Goal: Consume media (video, audio)

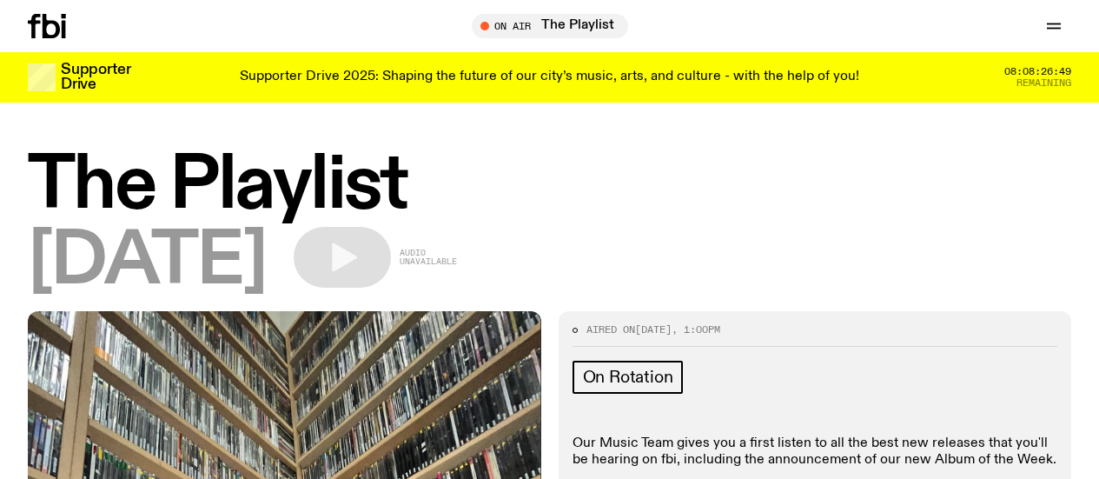
scroll to position [1731, 0]
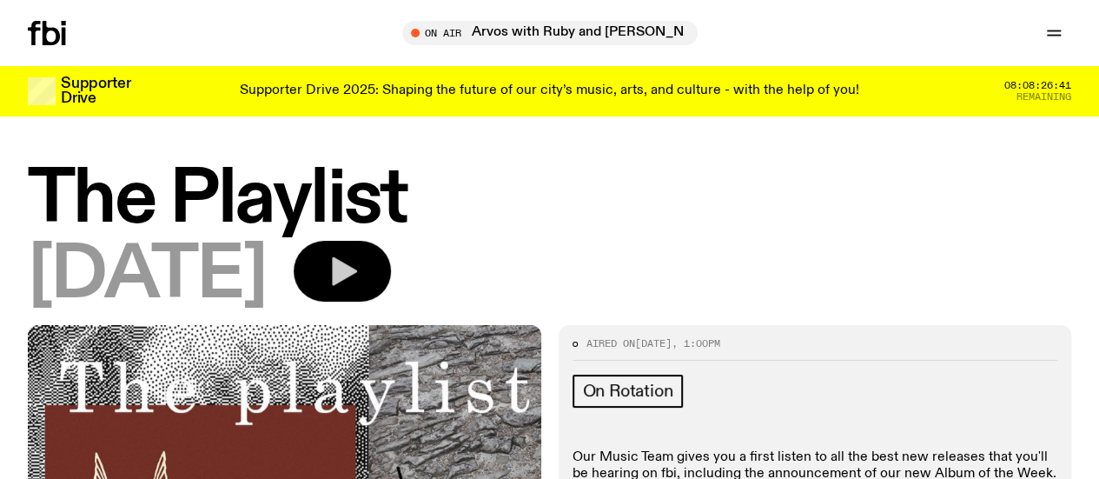
click at [391, 263] on button "button" at bounding box center [342, 271] width 97 height 61
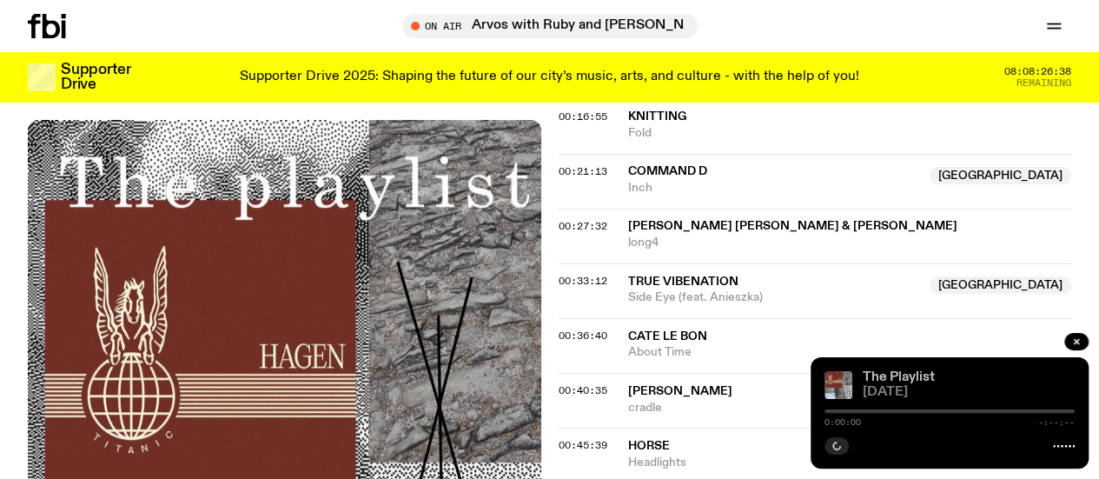
scroll to position [783, 0]
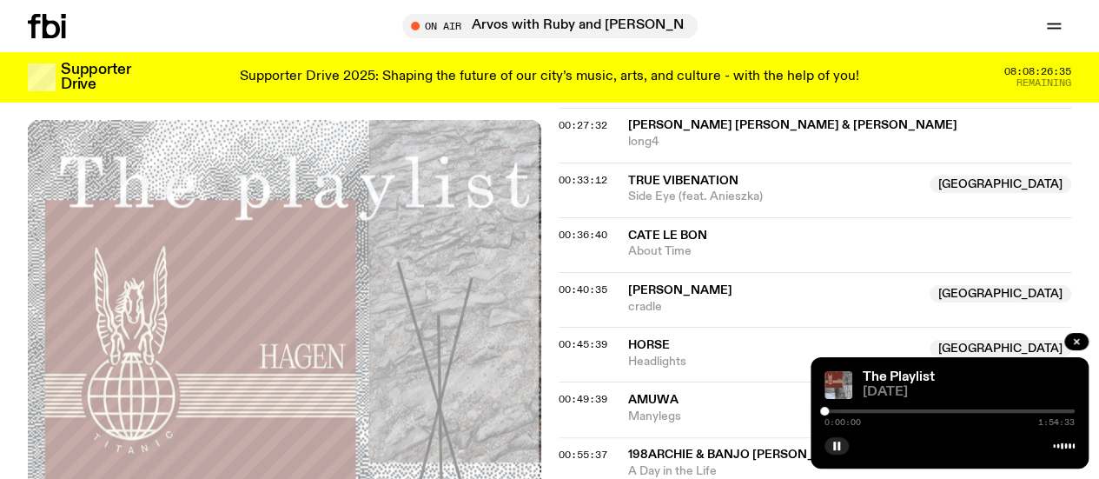
click at [936, 413] on div "0:00:00 1:54:33" at bounding box center [950, 416] width 250 height 21
click at [936, 411] on div at bounding box center [950, 410] width 250 height 3
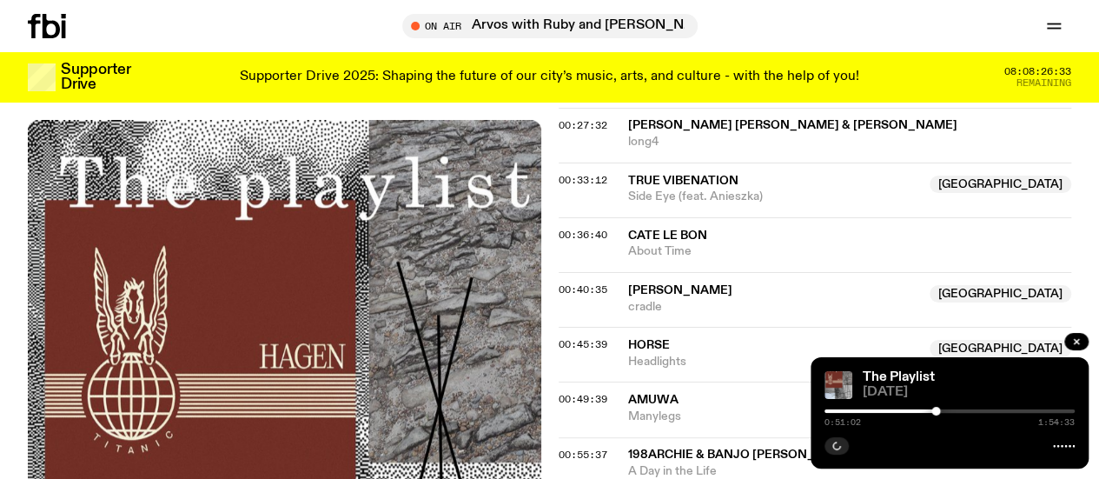
click at [944, 410] on div at bounding box center [950, 410] width 250 height 3
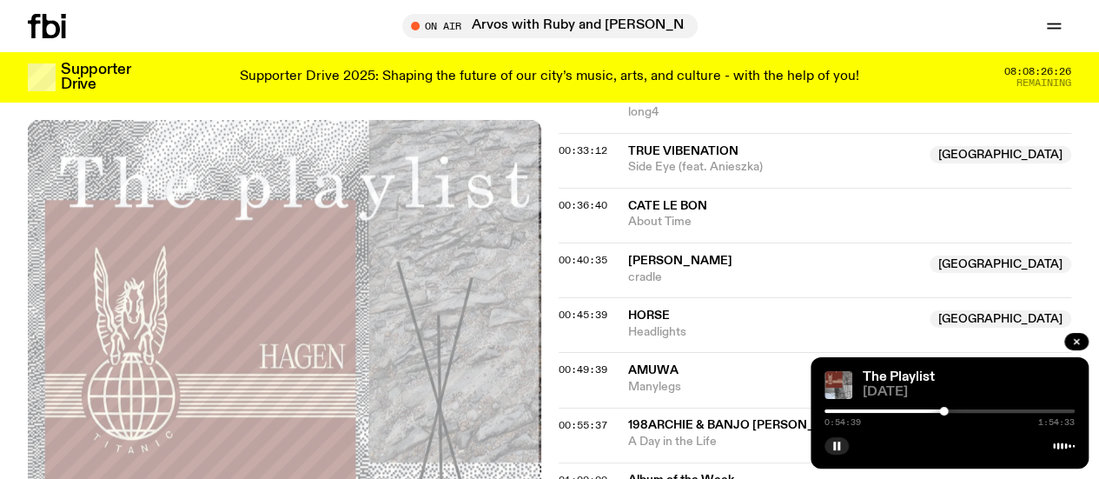
click at [939, 411] on div at bounding box center [943, 411] width 9 height 9
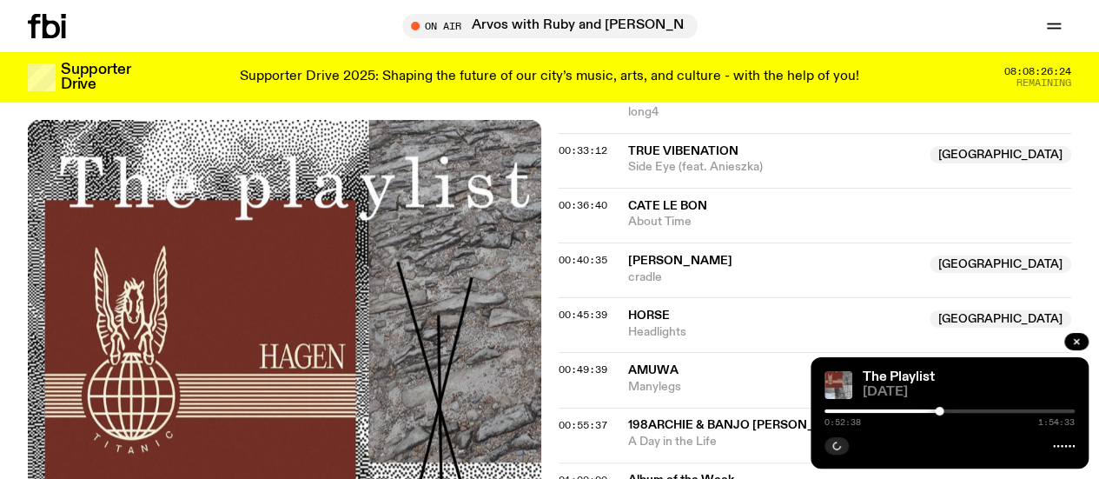
click at [939, 411] on div at bounding box center [939, 411] width 9 height 9
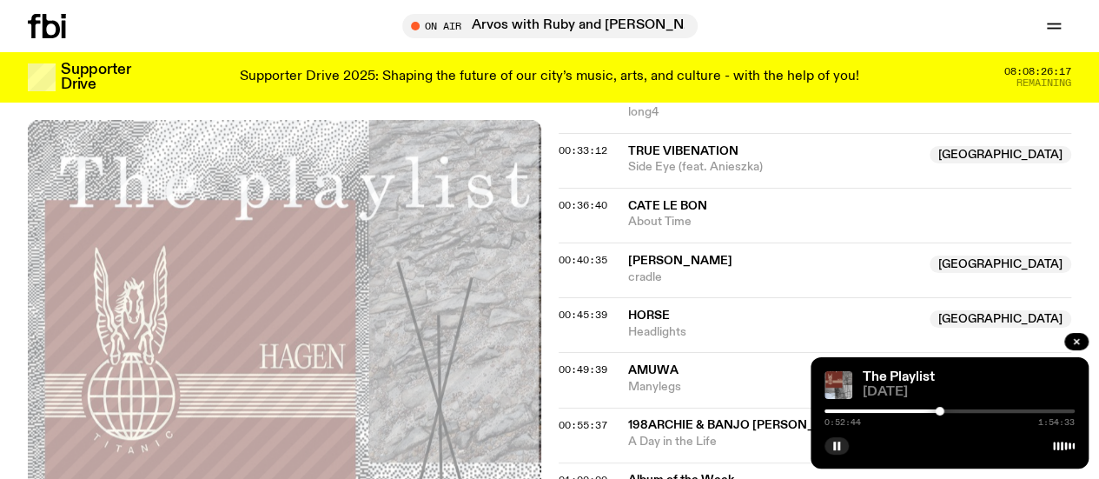
click at [935, 325] on div "00:45:39 horse NSW Headlights NSW" at bounding box center [816, 324] width 514 height 55
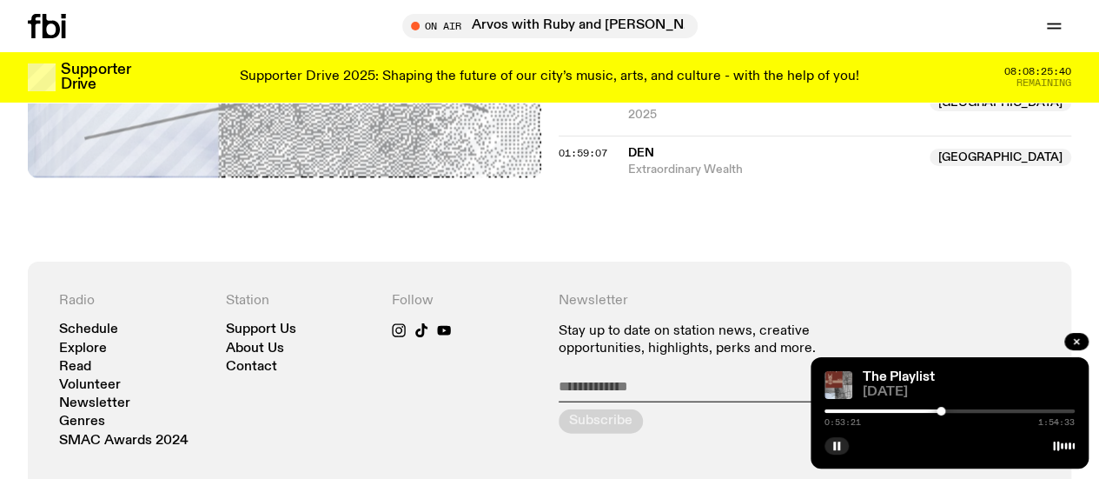
scroll to position [1860, 0]
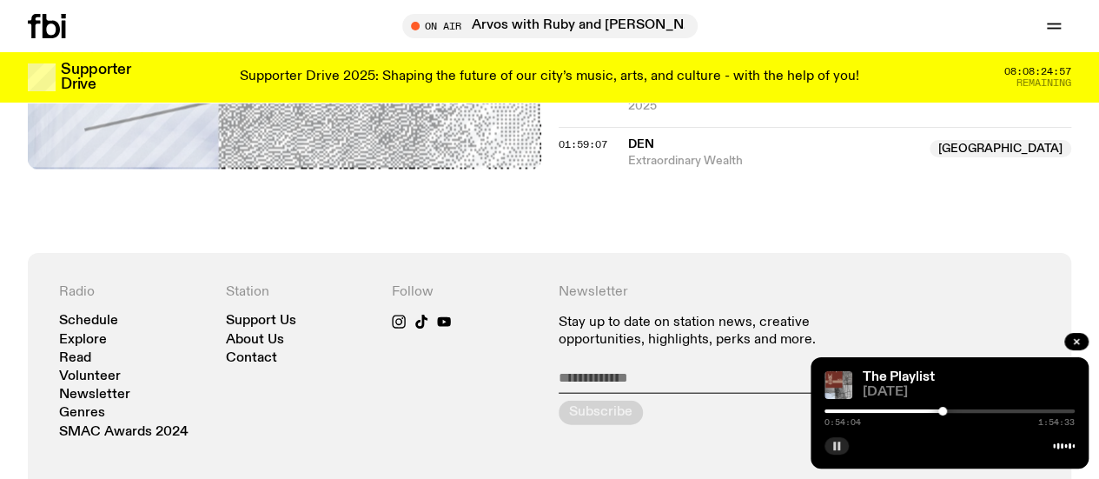
click at [832, 444] on button "button" at bounding box center [837, 445] width 24 height 17
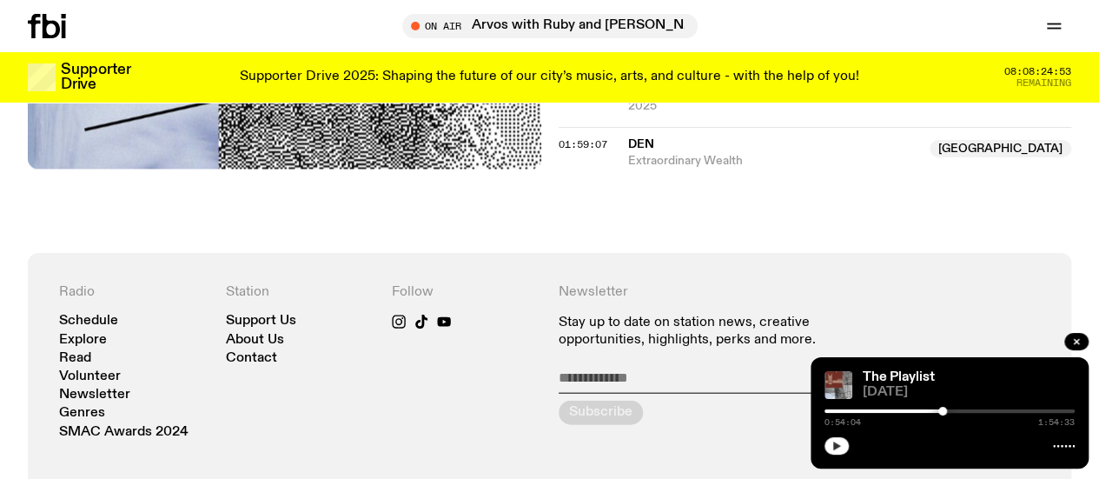
click at [832, 444] on icon "button" at bounding box center [837, 446] width 10 height 10
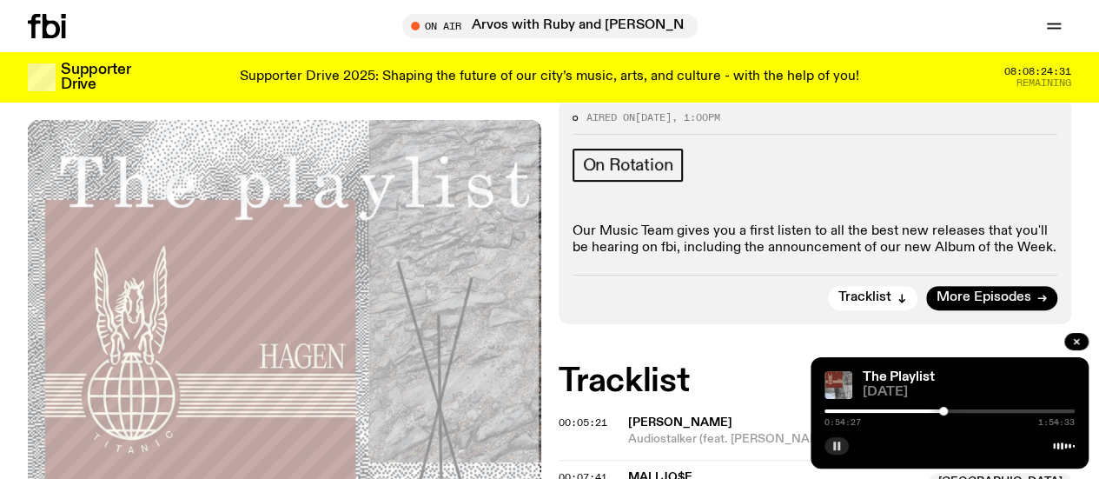
scroll to position [271, 0]
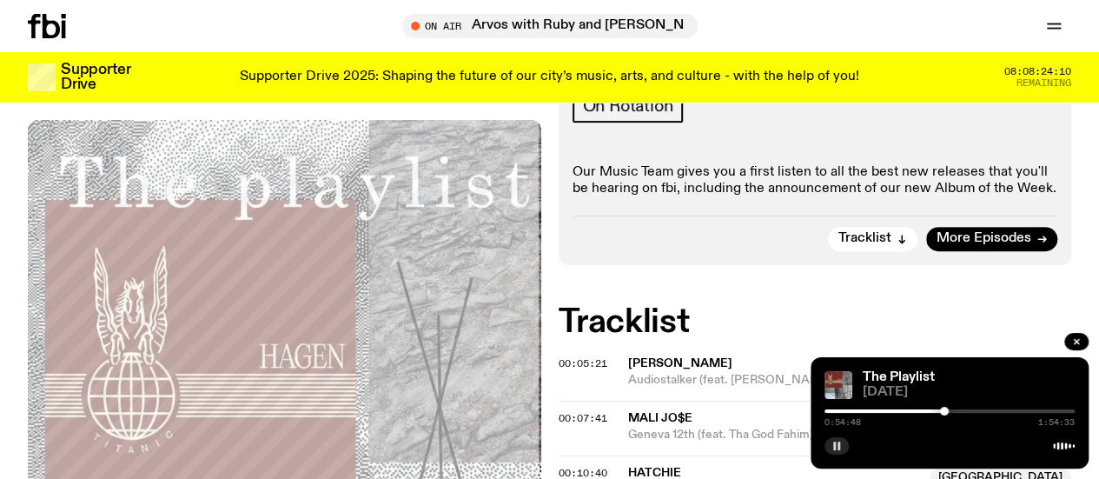
click at [842, 448] on button "button" at bounding box center [837, 445] width 24 height 17
